Goal: Task Accomplishment & Management: Manage account settings

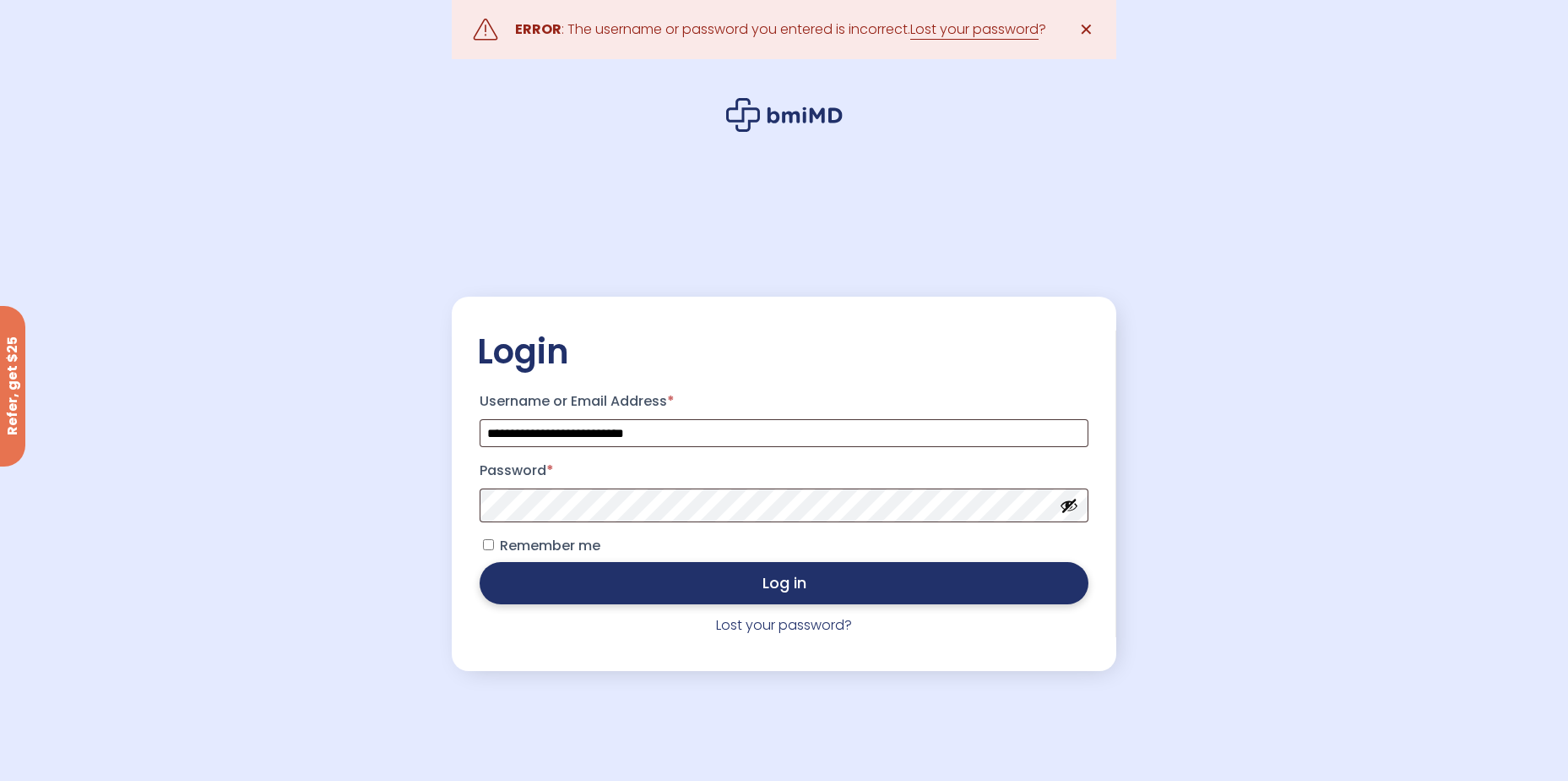
click at [646, 572] on button "Log in" at bounding box center [784, 583] width 608 height 42
click at [812, 626] on link "Lost your password?" at bounding box center [784, 625] width 136 height 19
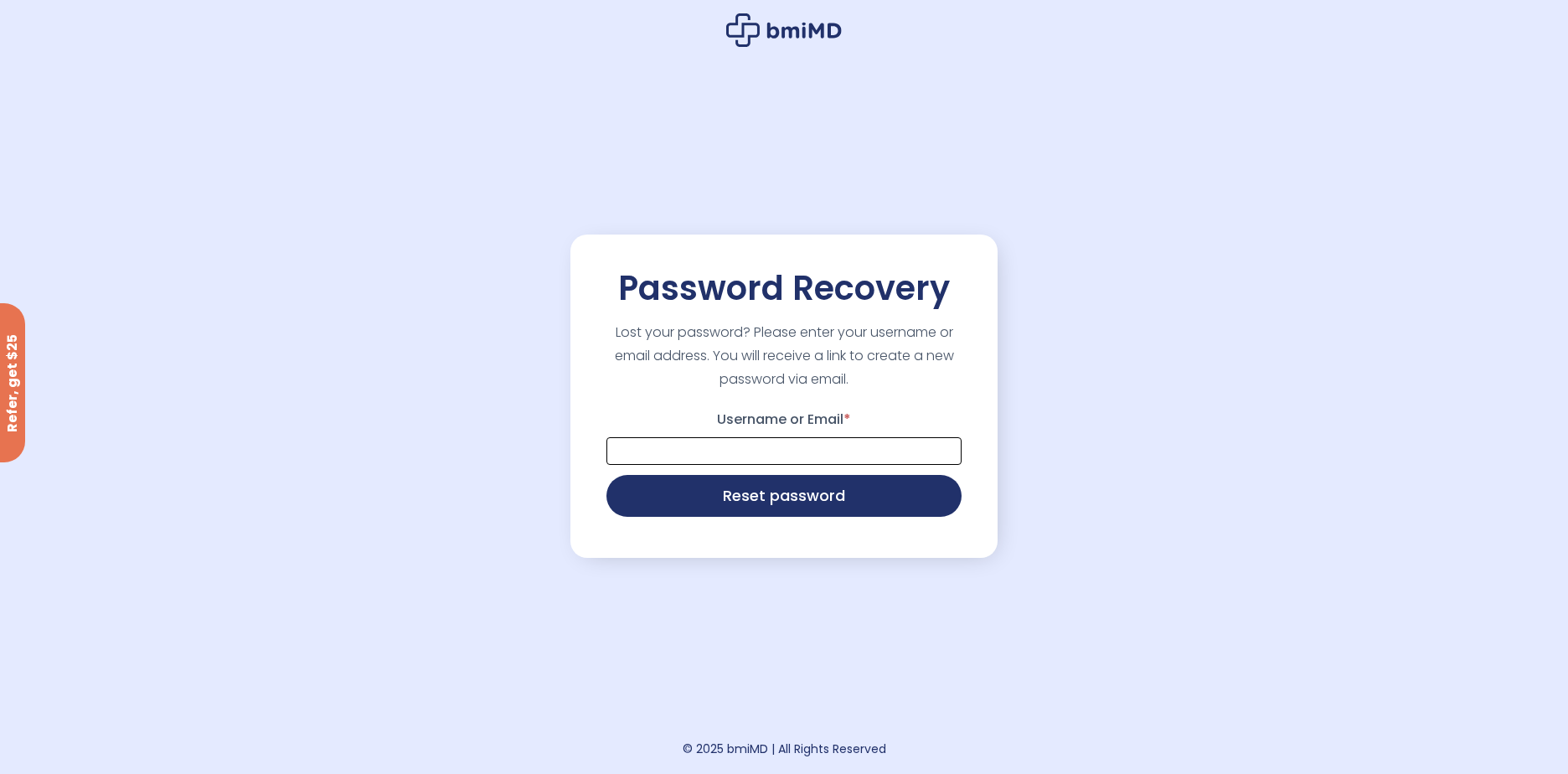
click at [752, 457] on input "Username or Email *" at bounding box center [784, 450] width 355 height 27
type input "**********"
click at [706, 514] on button "Reset password" at bounding box center [784, 494] width 355 height 42
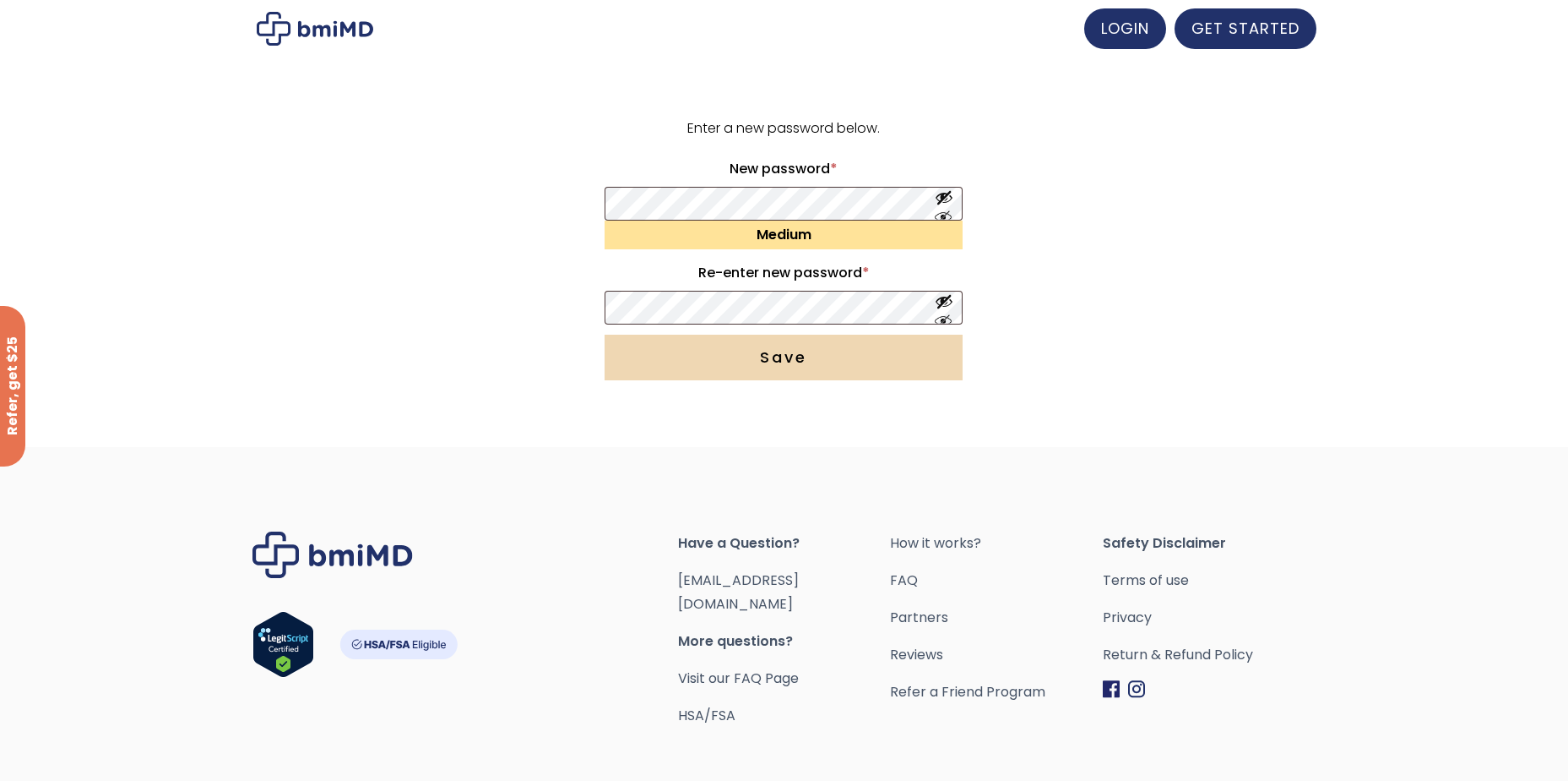
click at [793, 354] on button "Save" at bounding box center [784, 358] width 358 height 46
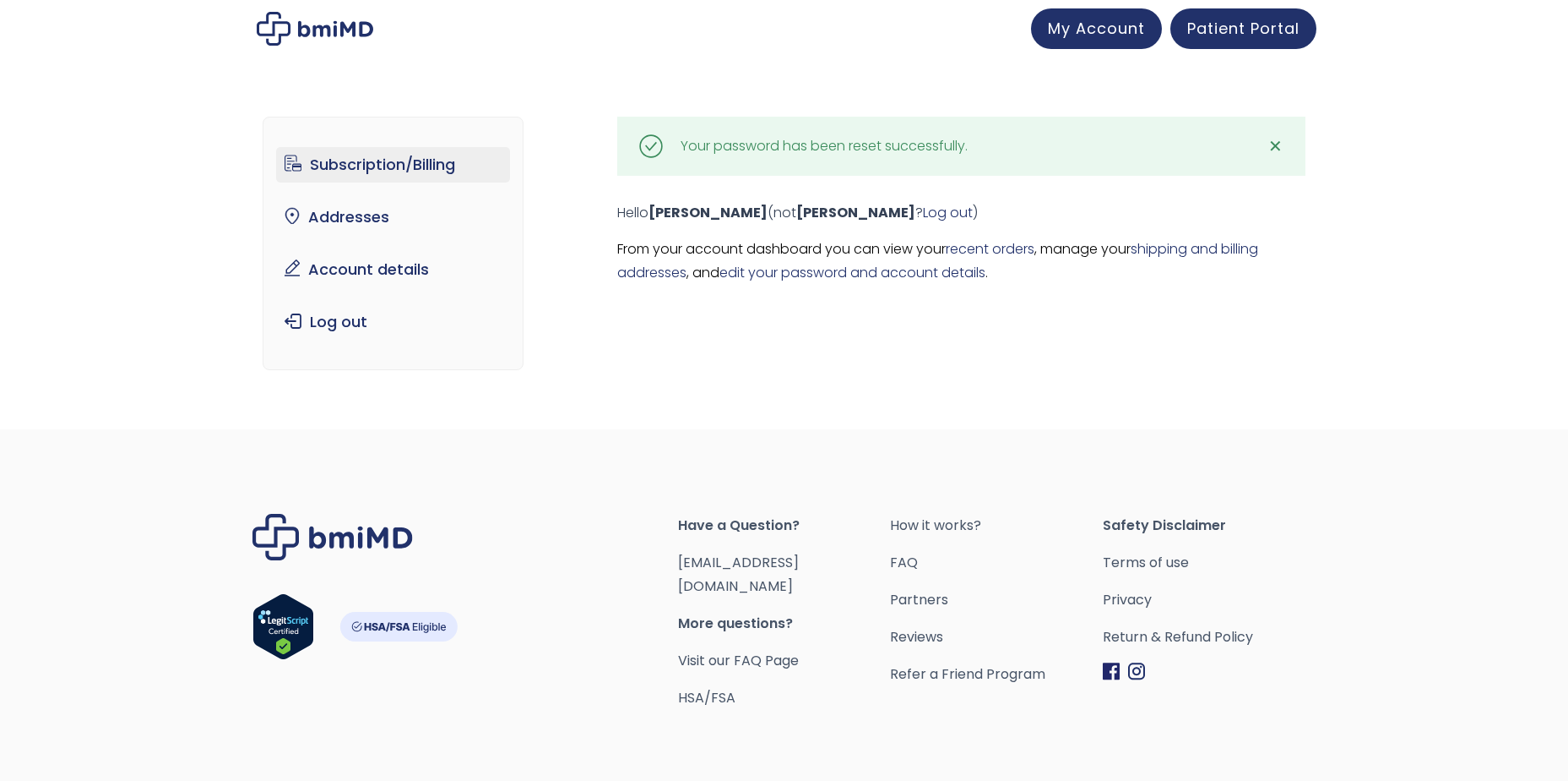
click at [417, 173] on link "Subscription/Billing" at bounding box center [393, 165] width 234 height 36
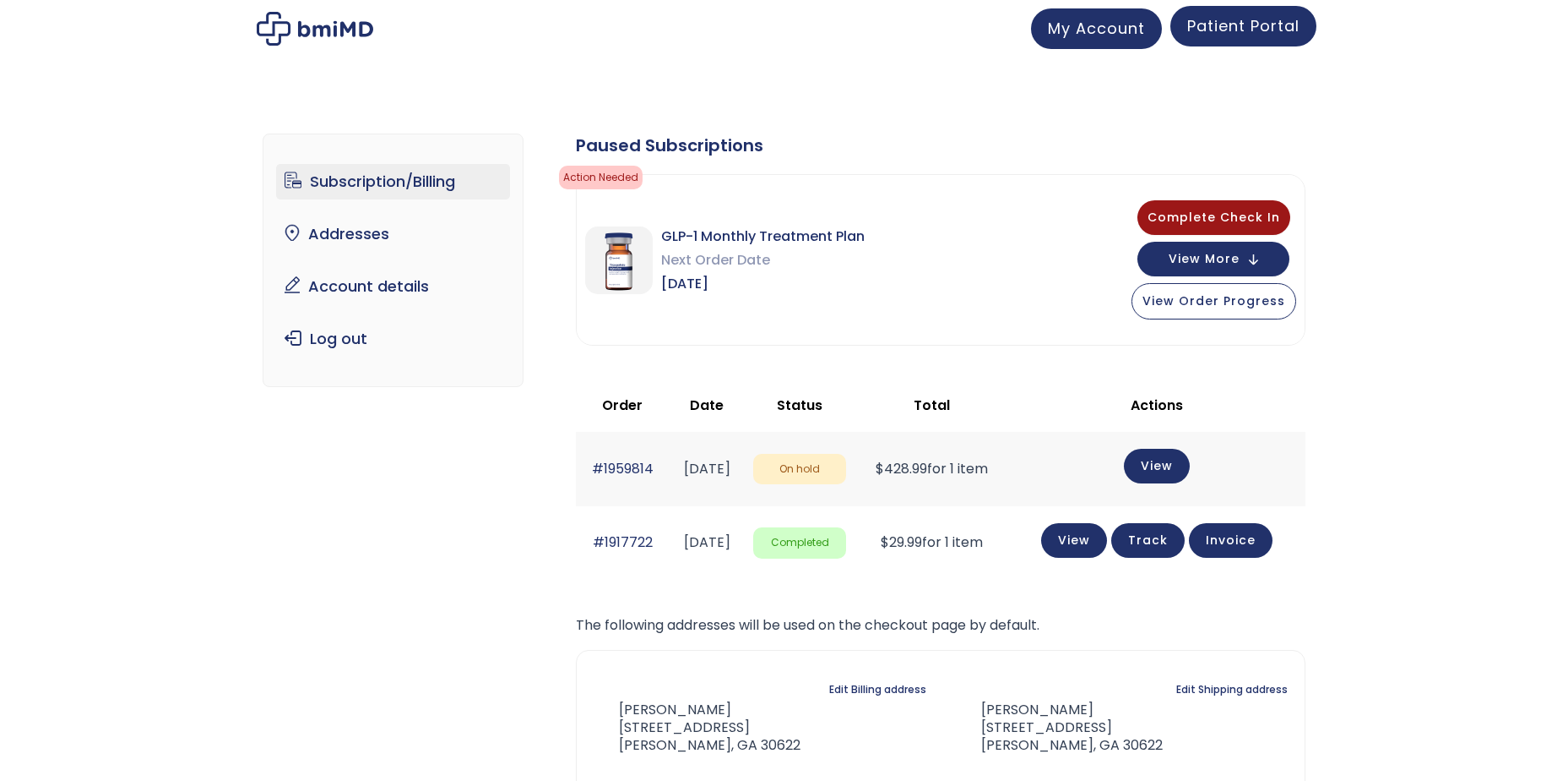
click at [1266, 39] on link "Patient Portal" at bounding box center [1243, 26] width 146 height 40
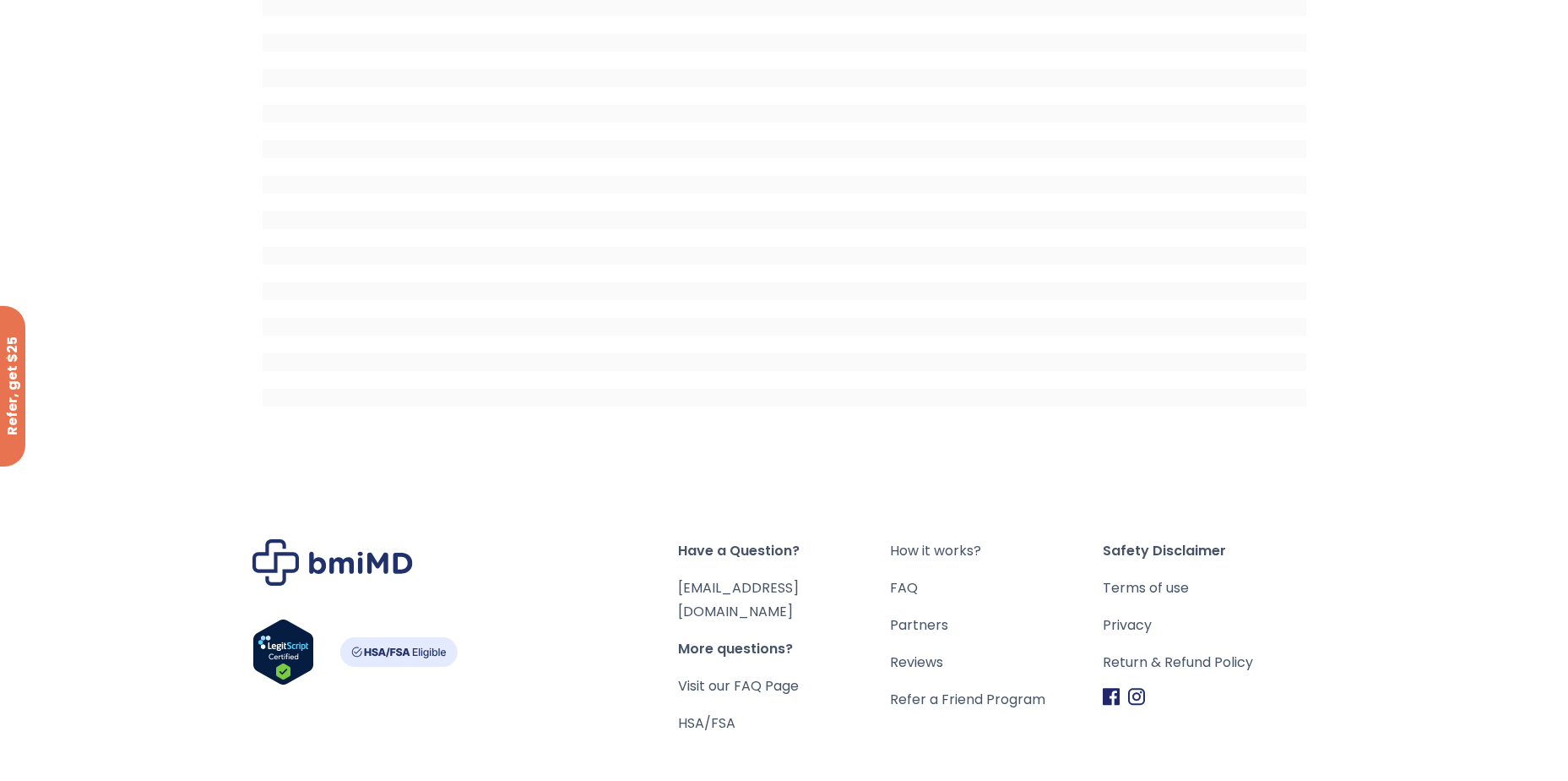
scroll to position [247, 0]
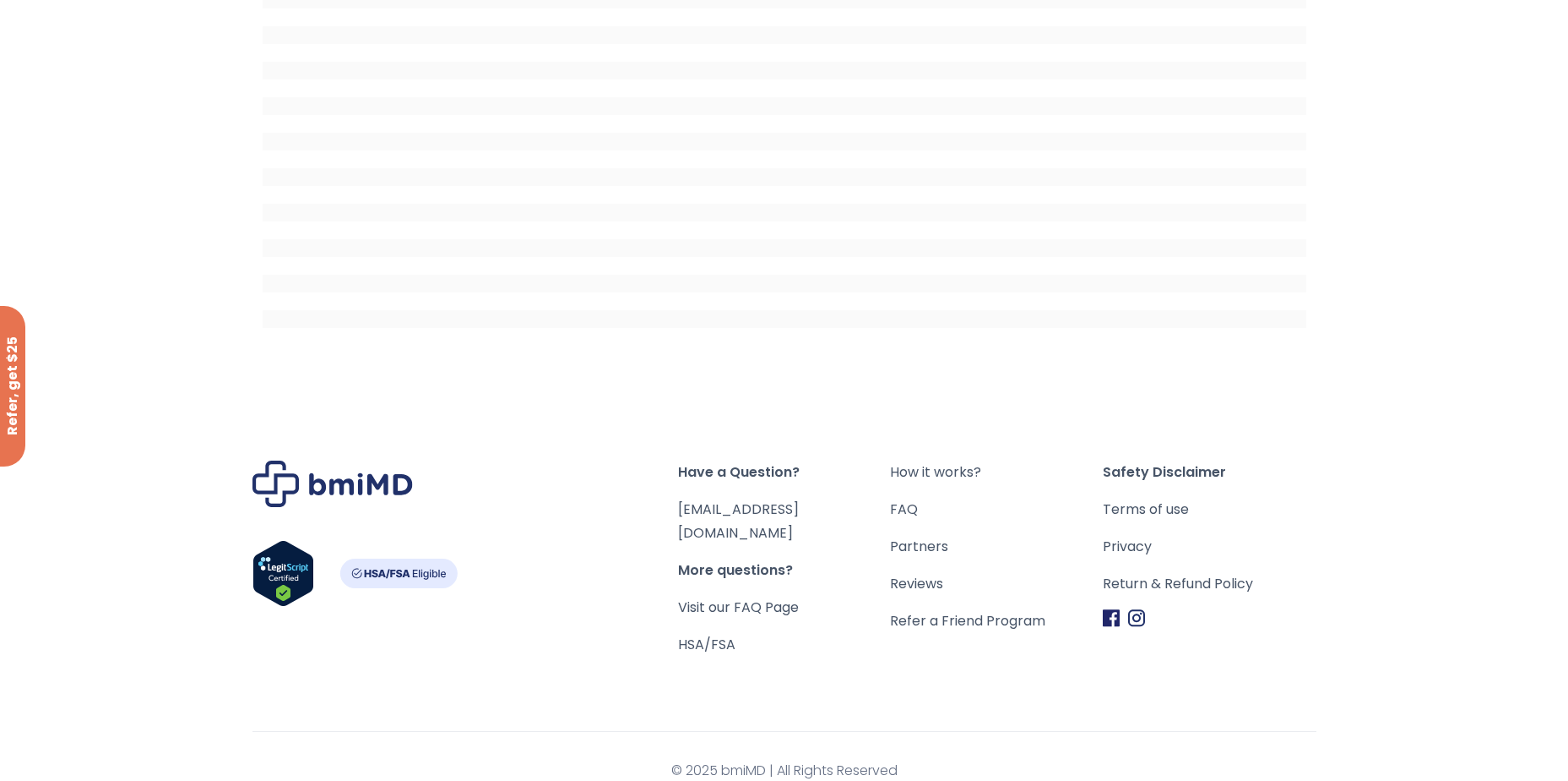
click at [773, 558] on span "More questions?" at bounding box center [784, 570] width 212 height 24
click at [723, 597] on link "Visit our FAQ Page" at bounding box center [738, 606] width 120 height 19
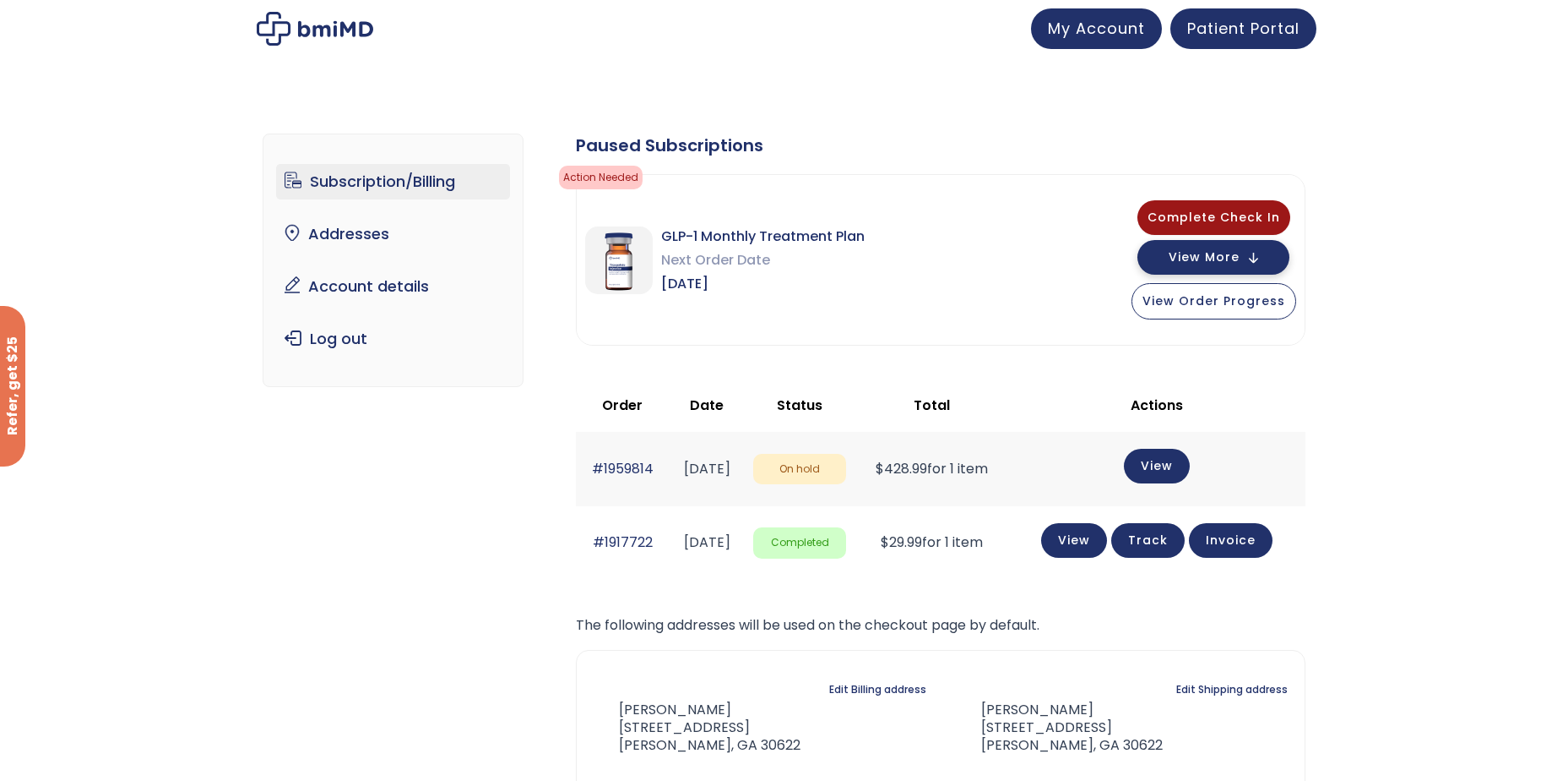
click at [1180, 259] on span "View More" at bounding box center [1204, 258] width 71 height 11
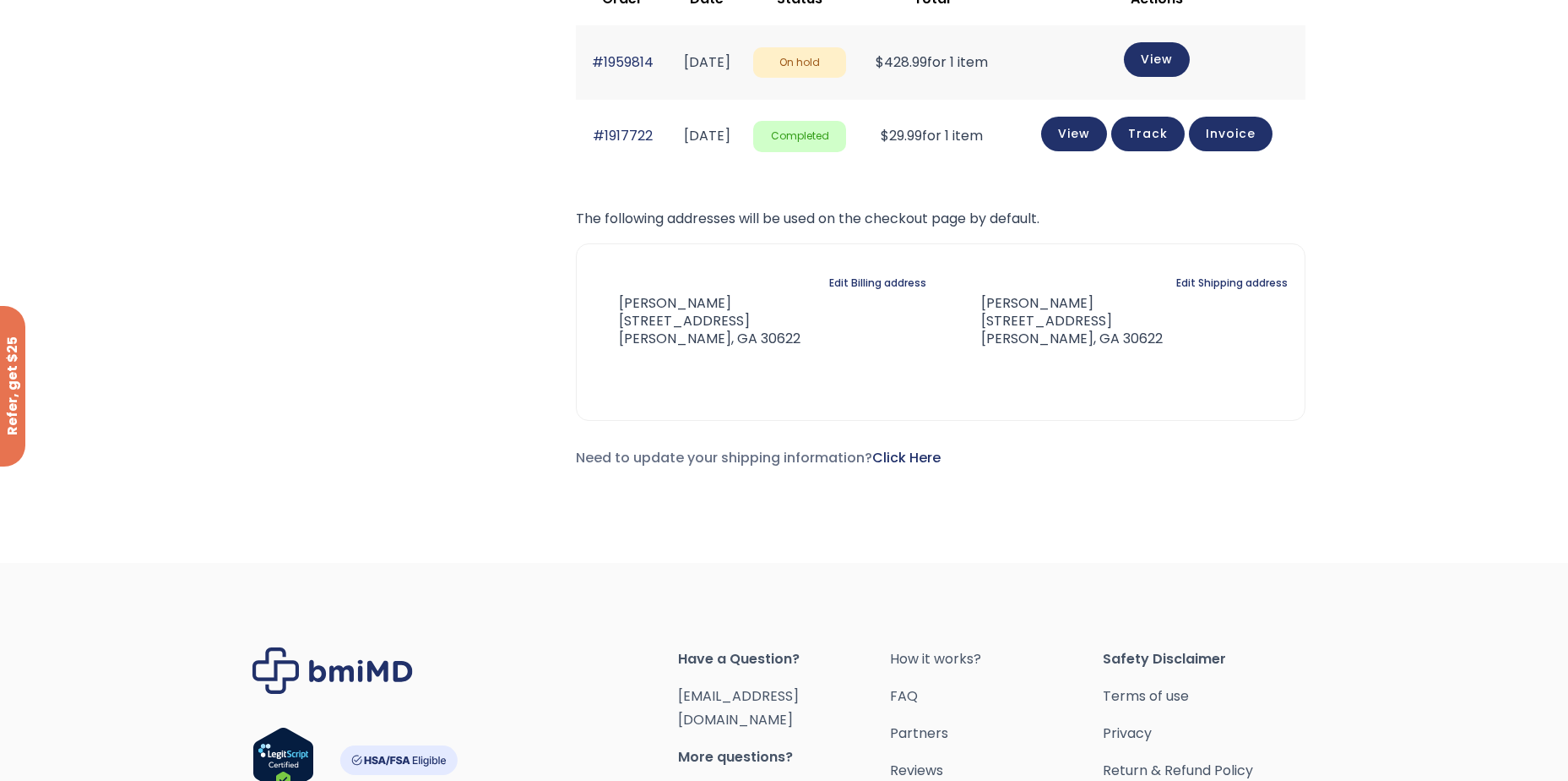
scroll to position [507, 0]
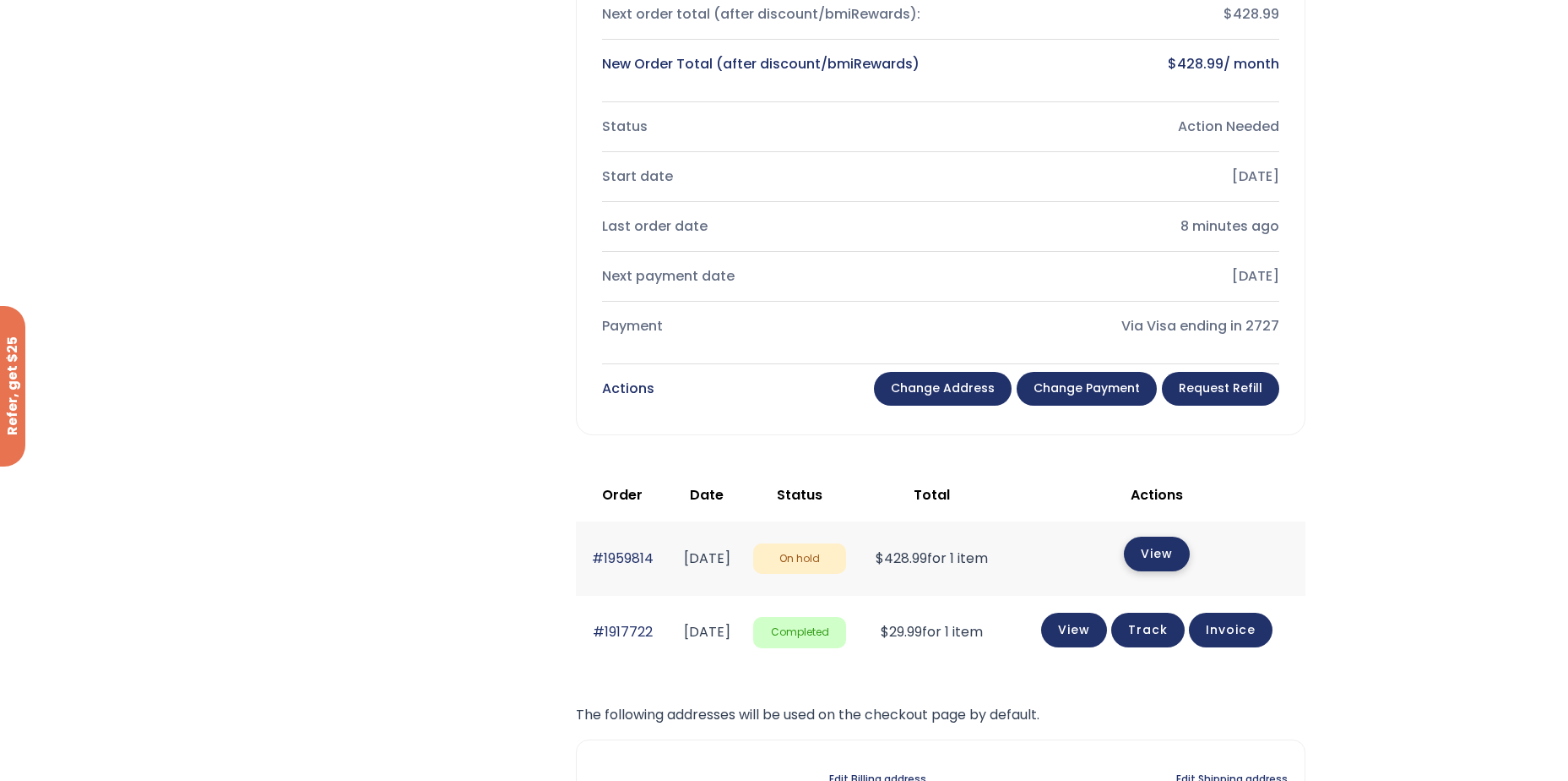
click at [1169, 554] on link "View" at bounding box center [1157, 554] width 66 height 35
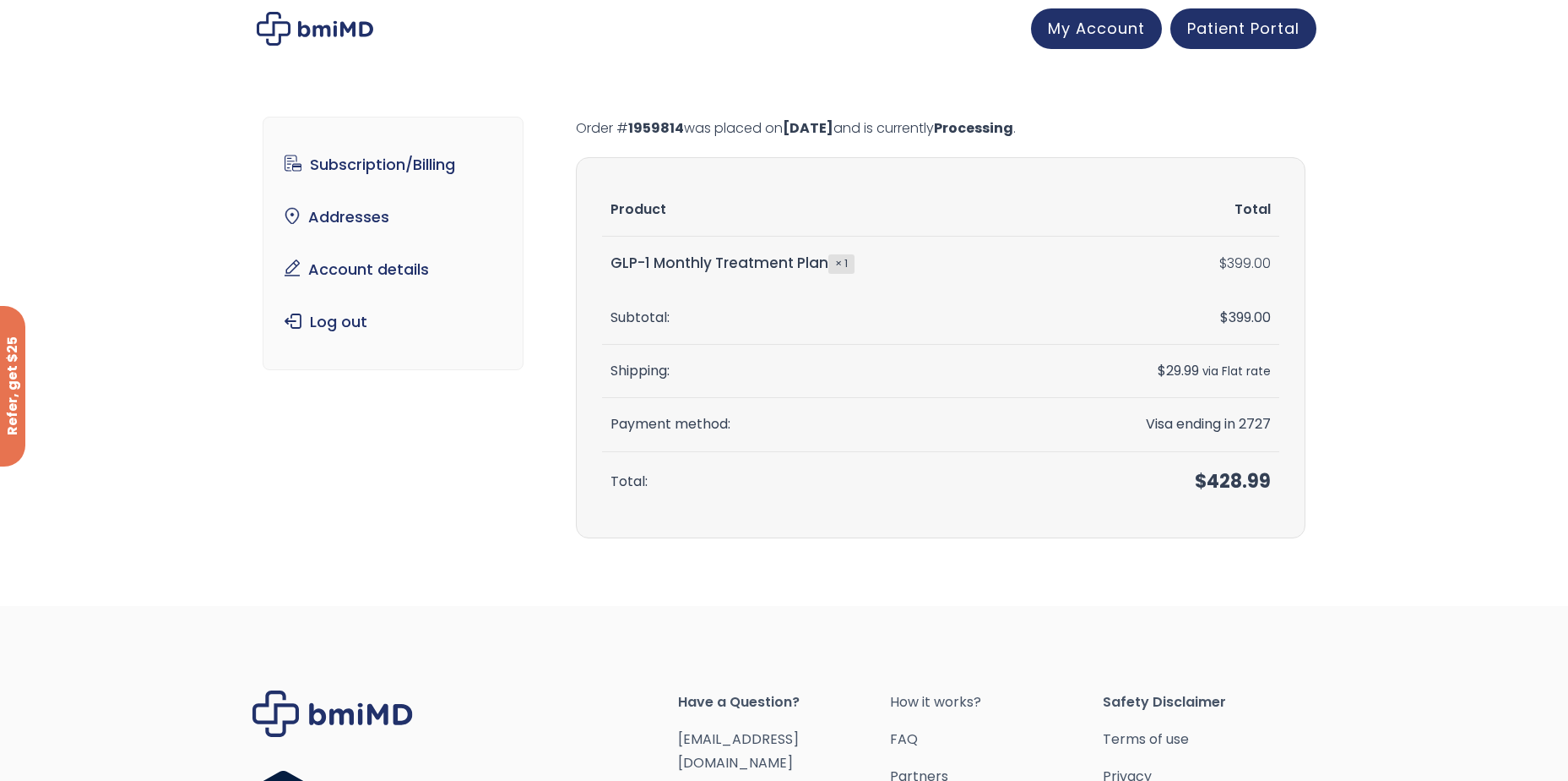
scroll to position [230, 0]
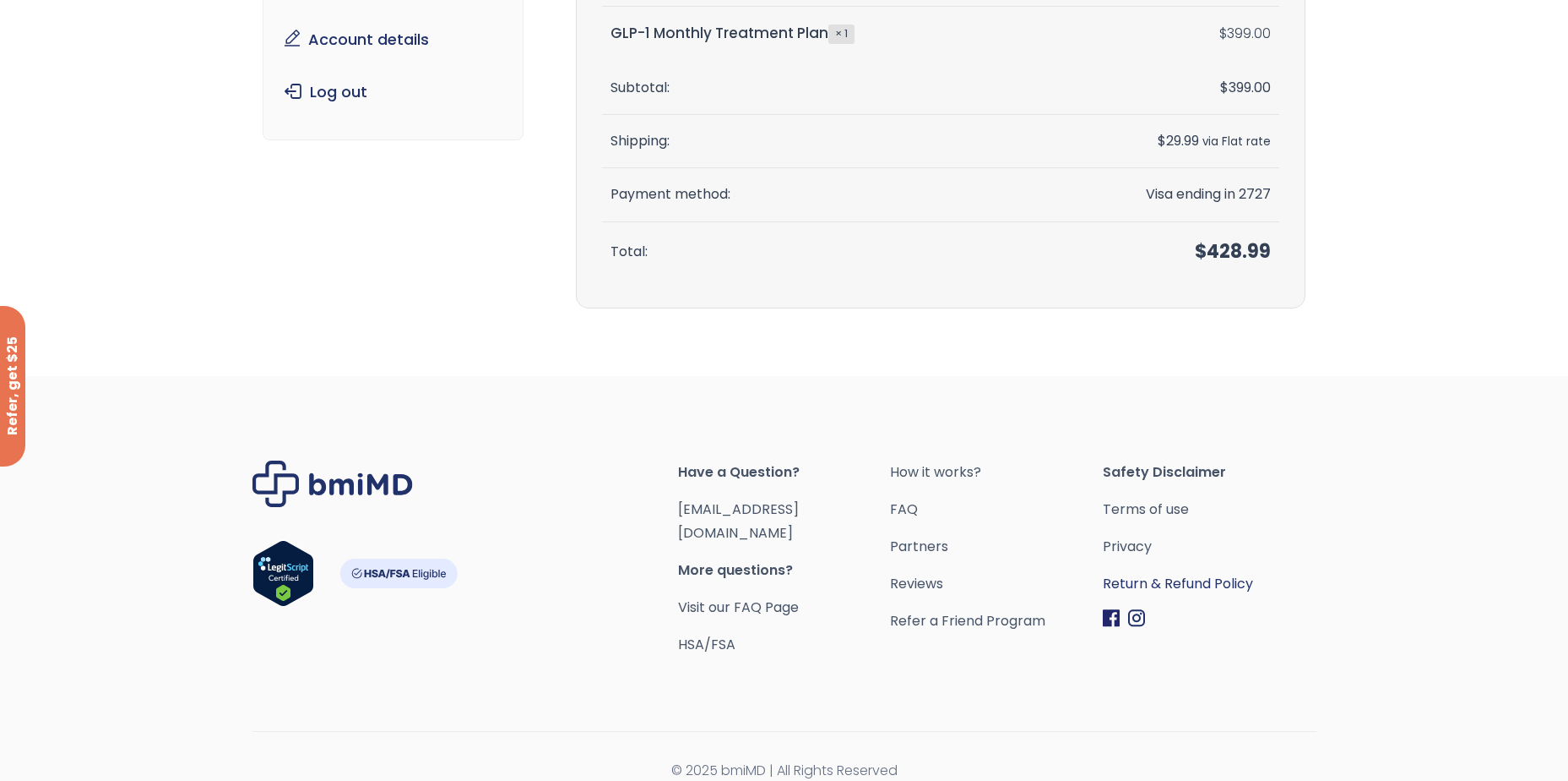
click at [1158, 585] on link "Return & Refund Policy" at bounding box center [1208, 584] width 212 height 24
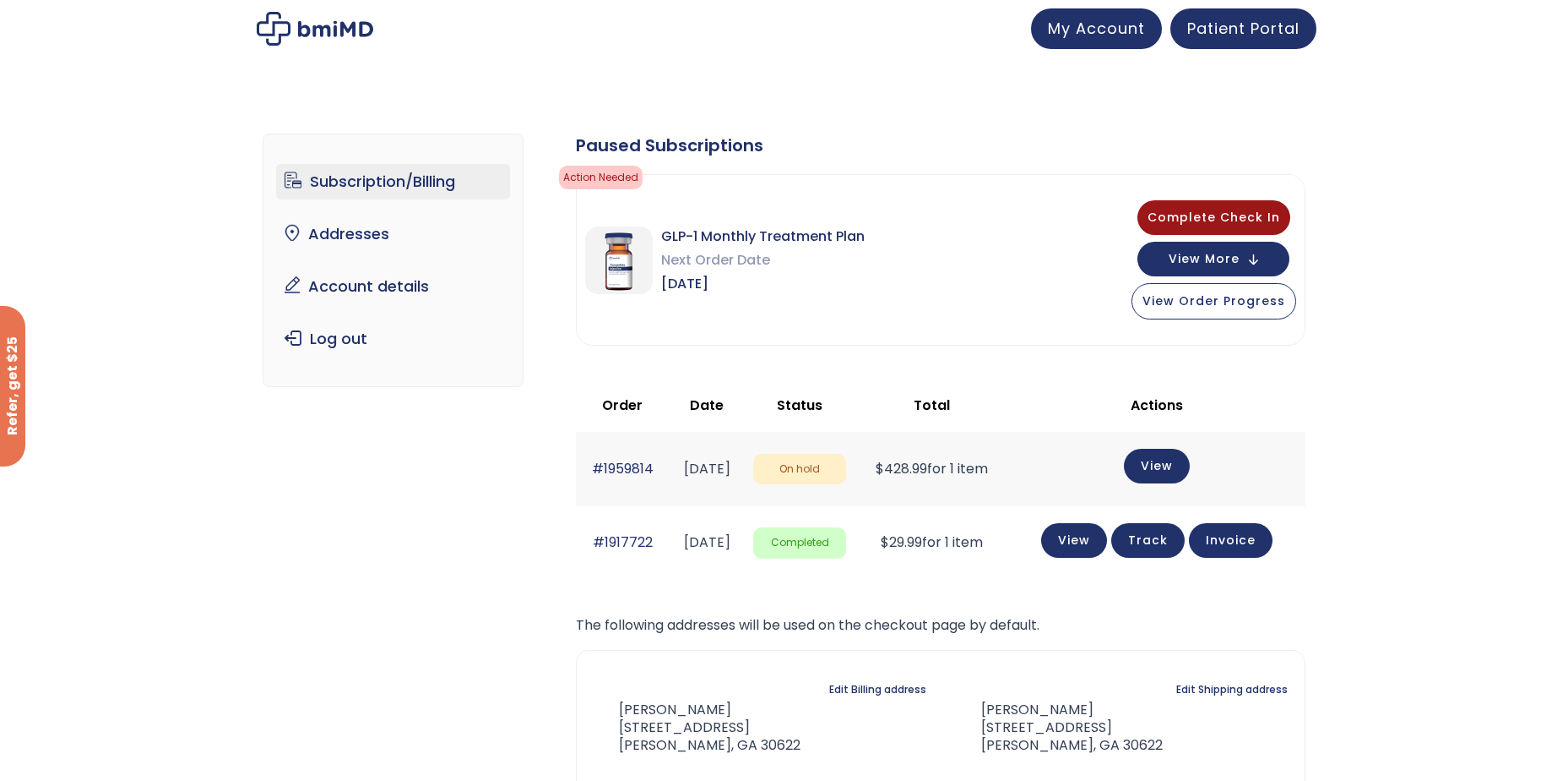
scroll to position [254, 0]
